Goal: Find specific page/section: Find specific page/section

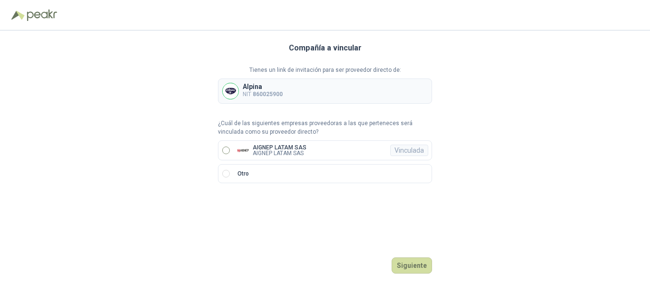
click at [222, 151] on label "AIGNEP LATAM SAS AIGNEP LATAM SAS Vinculada" at bounding box center [325, 150] width 214 height 20
click at [417, 265] on button "Ingresar" at bounding box center [414, 266] width 38 height 16
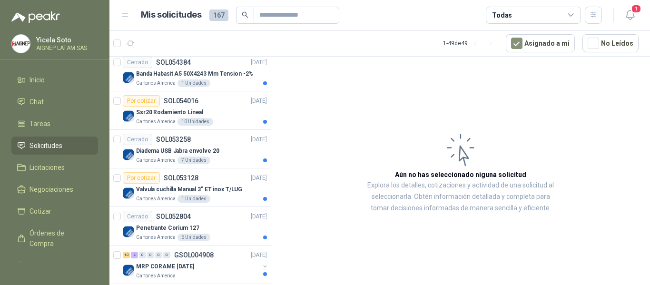
scroll to position [516, 1]
click at [170, 179] on p "SOL053128" at bounding box center [181, 177] width 35 height 7
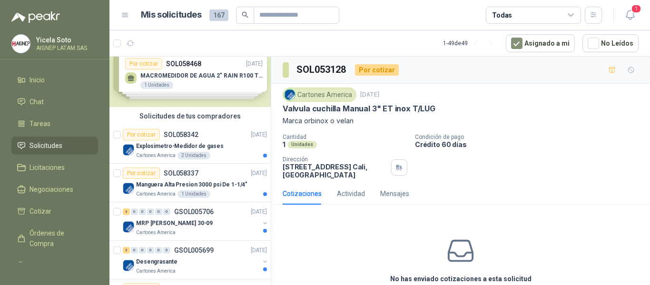
scroll to position [0, 1]
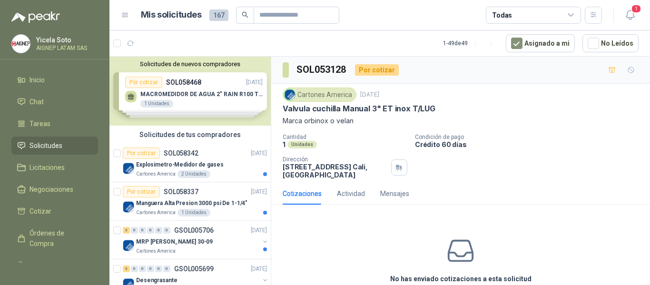
click at [211, 86] on div "Solicitudes de nuevos compradores Por cotizar SOL058468 [DATE] MACROMEDIDOR DE …" at bounding box center [190, 91] width 161 height 69
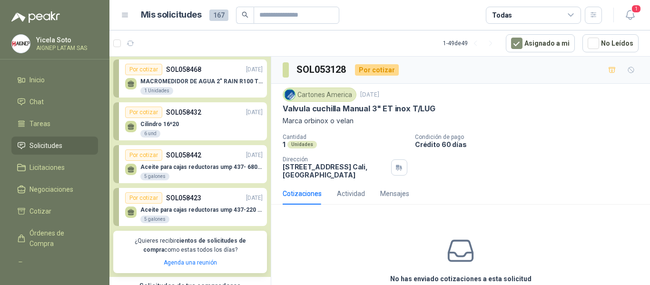
scroll to position [13, 1]
click at [180, 122] on div "Cilindro 16*20 6 und" at bounding box center [194, 128] width 138 height 20
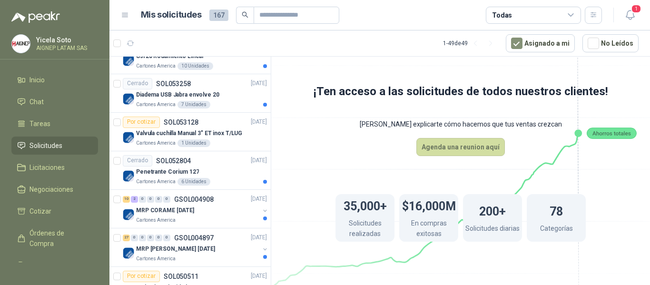
scroll to position [738, 1]
